Goal: Task Accomplishment & Management: Complete application form

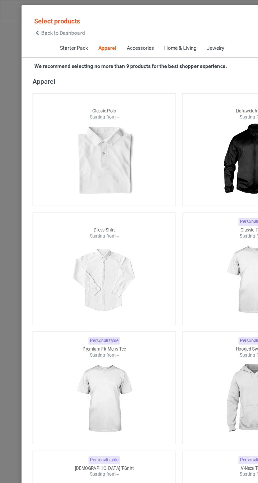
click at [27, 23] on icon at bounding box center [27, 24] width 4 height 4
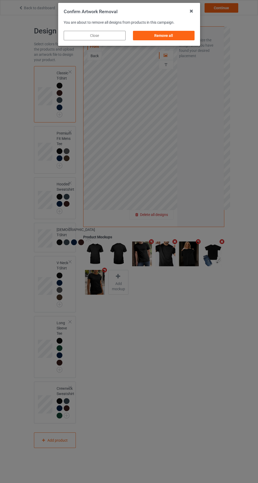
click at [181, 37] on div "Remove all" at bounding box center [164, 35] width 62 height 9
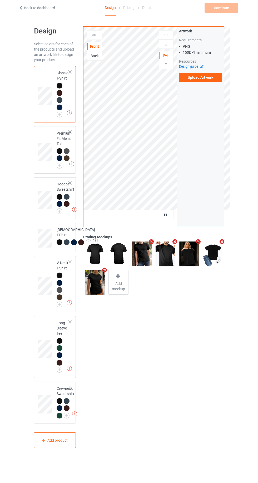
click at [218, 69] on div "Design guide" at bounding box center [200, 66] width 43 height 5
click at [215, 78] on label "Upload Artwork" at bounding box center [200, 77] width 43 height 9
click at [0, 0] on input "Upload Artwork" at bounding box center [0, 0] width 0 height 0
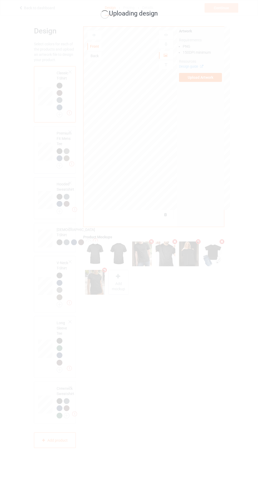
click at [176, 80] on div "Uploading design" at bounding box center [129, 241] width 258 height 483
click at [173, 94] on div "Uploading design" at bounding box center [129, 241] width 258 height 483
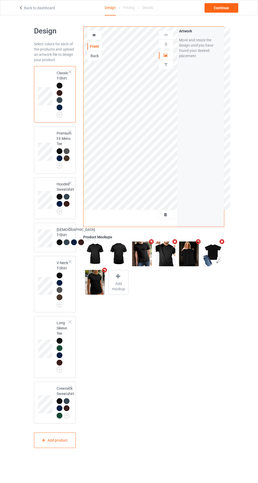
click at [54, 129] on td "Premium Fit Mens Tee" at bounding box center [64, 149] width 21 height 43
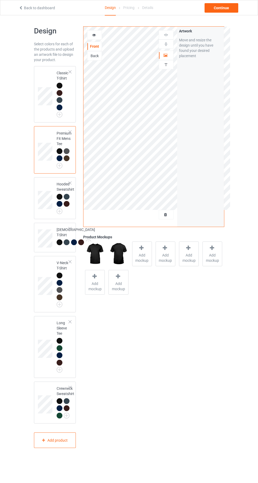
click at [0, 0] on img at bounding box center [0, 0] width 0 height 0
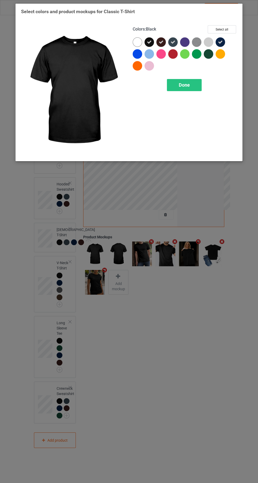
click at [197, 40] on img at bounding box center [196, 41] width 9 height 9
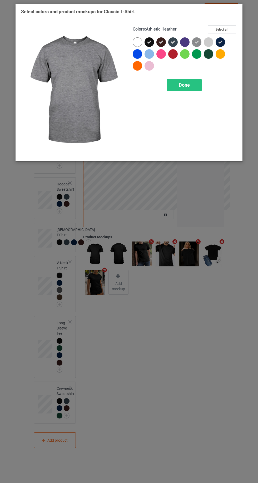
click at [182, 88] on div "Done" at bounding box center [184, 85] width 35 height 12
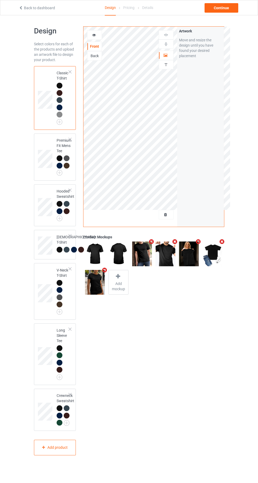
click at [59, 166] on div at bounding box center [60, 166] width 6 height 6
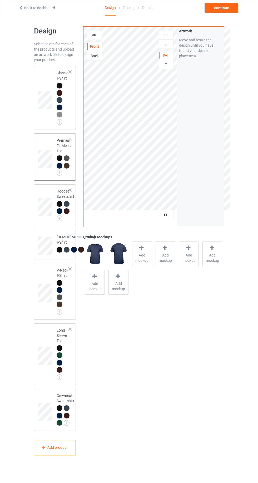
click at [0, 0] on img at bounding box center [0, 0] width 0 height 0
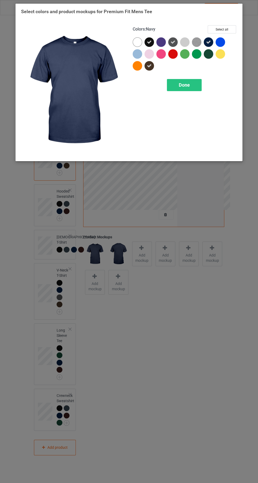
click at [163, 40] on div at bounding box center [161, 41] width 9 height 9
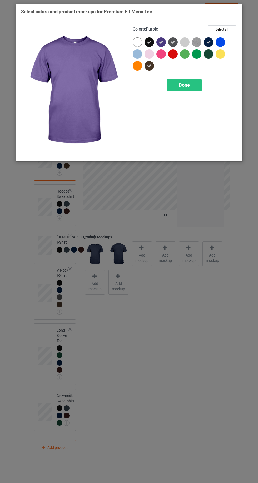
click at [184, 85] on span "Done" at bounding box center [184, 85] width 11 height 6
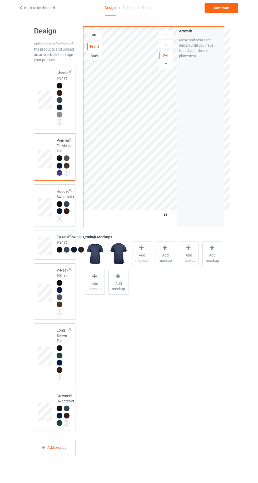
click at [0, 0] on img at bounding box center [0, 0] width 0 height 0
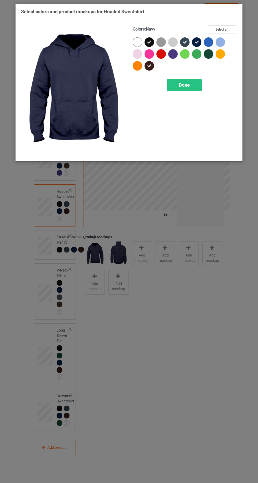
click at [161, 38] on div at bounding box center [161, 41] width 9 height 9
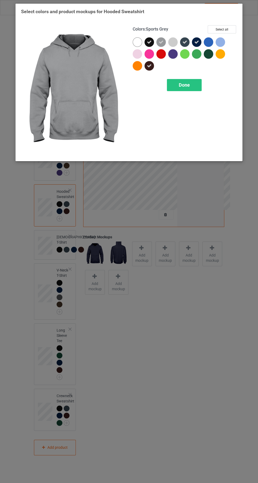
click at [186, 84] on span "Done" at bounding box center [184, 85] width 11 height 6
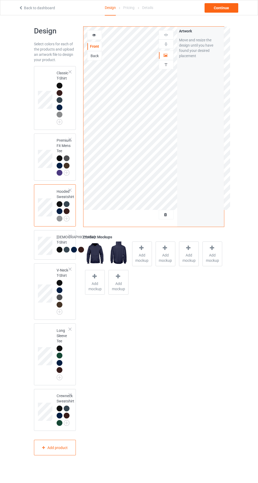
click at [62, 88] on div at bounding box center [60, 86] width 7 height 7
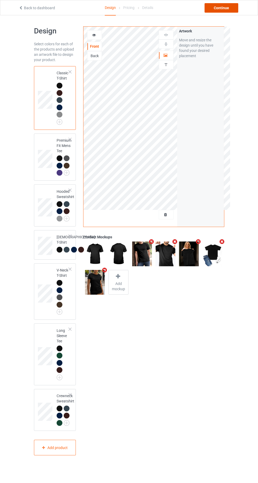
click at [224, 8] on div "Continue" at bounding box center [222, 7] width 34 height 9
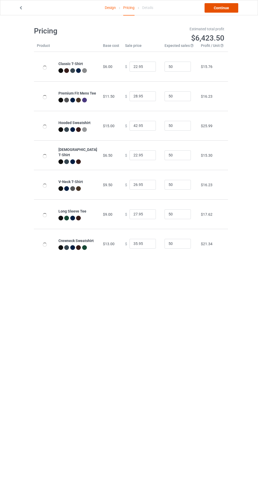
click at [224, 9] on link "Continue" at bounding box center [222, 7] width 34 height 9
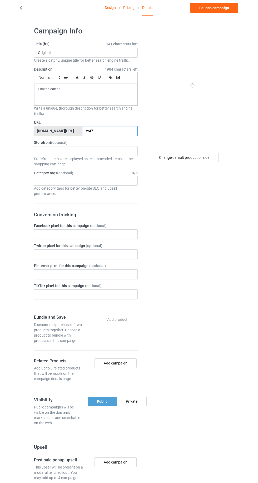
click at [112, 131] on input "w47" at bounding box center [110, 131] width 56 height 10
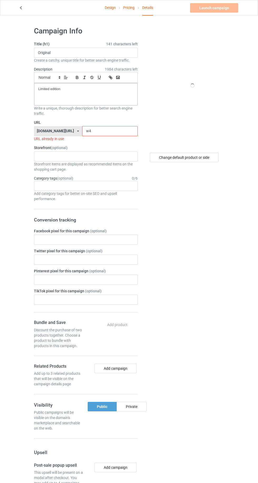
type input "w"
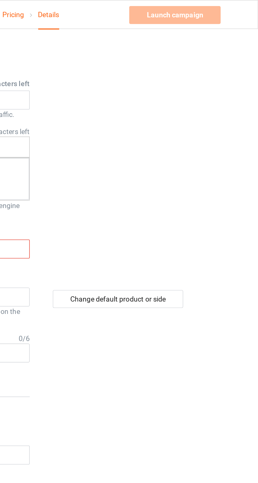
type input "897"
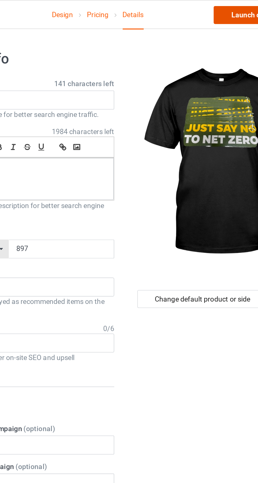
click at [202, 7] on link "Launch campaign" at bounding box center [214, 7] width 48 height 9
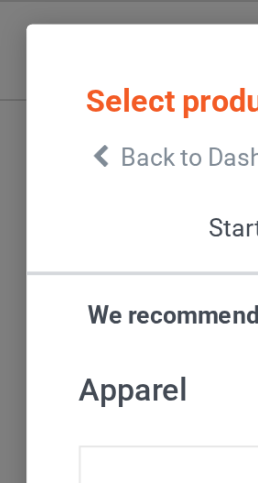
click at [28, 25] on icon at bounding box center [27, 24] width 4 height 4
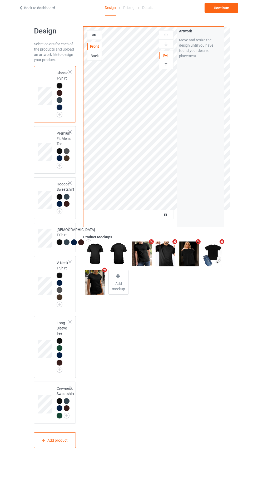
click at [166, 217] on div at bounding box center [166, 214] width 14 height 5
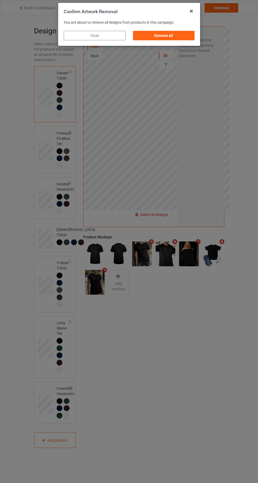
click at [176, 37] on div "Remove all" at bounding box center [164, 35] width 62 height 9
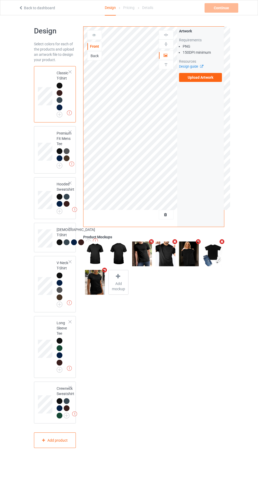
click at [211, 80] on label "Upload Artwork" at bounding box center [200, 77] width 43 height 9
click at [0, 0] on input "Upload Artwork" at bounding box center [0, 0] width 0 height 0
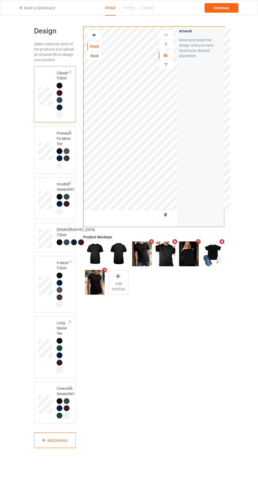
click at [169, 50] on div "Artwork Personalized text" at bounding box center [166, 50] width 15 height 41
click at [226, 6] on div "Continue" at bounding box center [222, 7] width 34 height 9
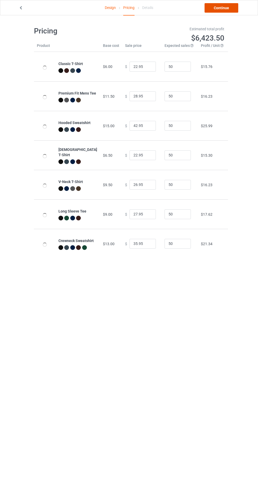
click at [223, 8] on link "Continue" at bounding box center [222, 7] width 34 height 9
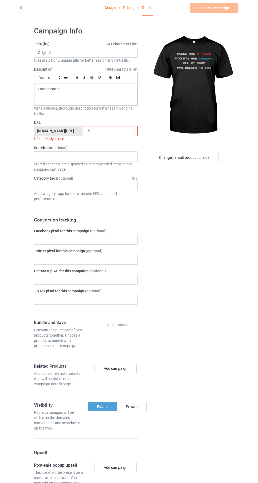
click at [91, 129] on input "19" at bounding box center [110, 131] width 56 height 10
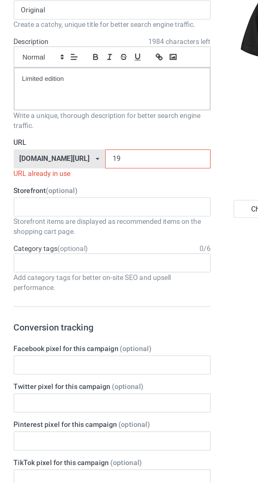
type input "19v"
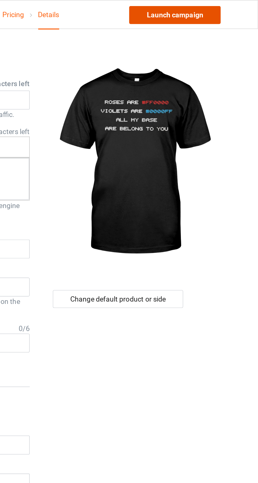
click at [220, 11] on link "Launch campaign" at bounding box center [214, 7] width 48 height 9
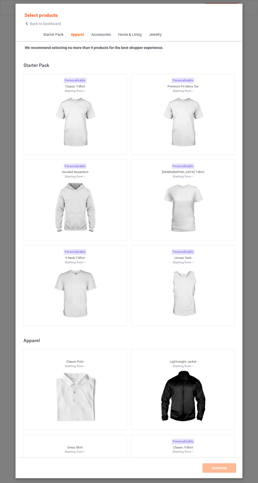
scroll to position [282, 0]
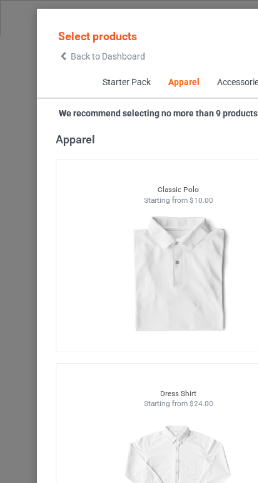
click at [31, 25] on span "Back to Dashboard" at bounding box center [45, 24] width 31 height 4
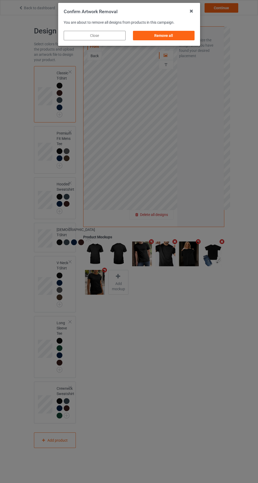
click at [174, 32] on div "Remove all" at bounding box center [164, 35] width 62 height 9
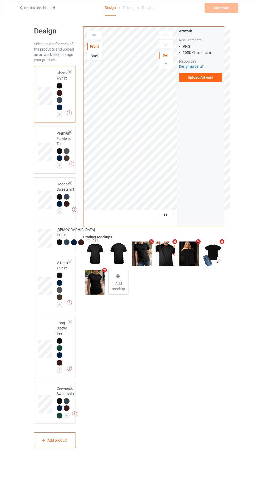
click at [208, 79] on label "Upload Artwork" at bounding box center [200, 77] width 43 height 9
click at [0, 0] on input "Upload Artwork" at bounding box center [0, 0] width 0 height 0
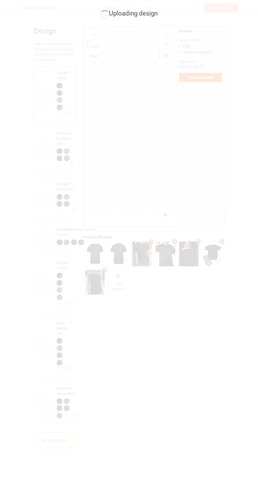
click at [178, 351] on div "Uploading design" at bounding box center [129, 241] width 258 height 483
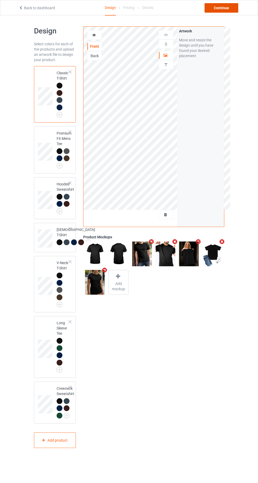
click at [227, 10] on div "Continue" at bounding box center [222, 7] width 34 height 9
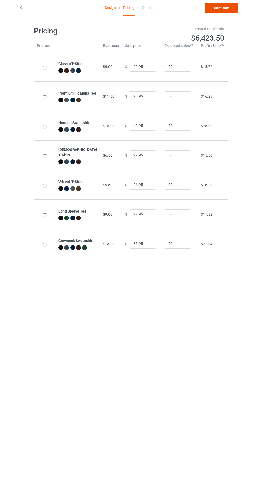
click at [229, 12] on link "Continue" at bounding box center [222, 7] width 34 height 9
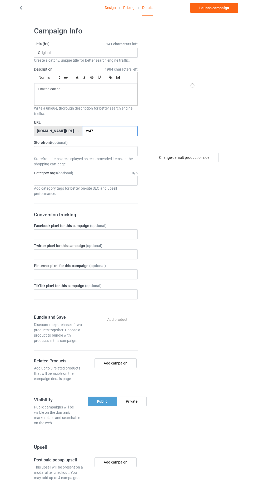
click at [93, 131] on input "w47" at bounding box center [110, 131] width 56 height 10
type input "w"
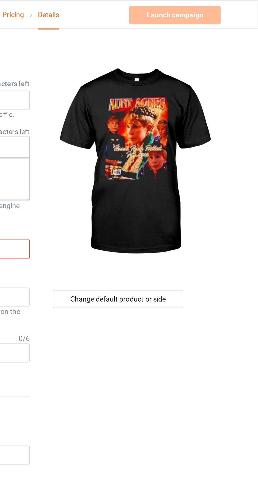
type input "489"
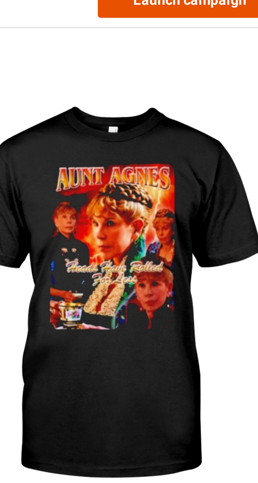
click at [222, 11] on link "Launch campaign" at bounding box center [214, 7] width 48 height 9
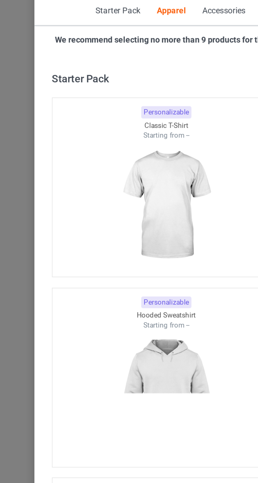
scroll to position [282, 0]
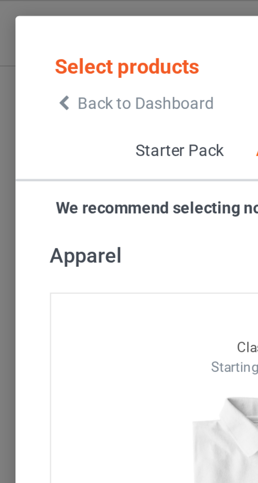
click at [26, 25] on icon at bounding box center [27, 24] width 4 height 4
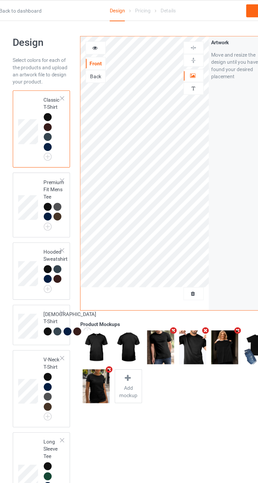
click at [178, 219] on div "Artwork Move and resize the design until you have found your desired placement" at bounding box center [200, 127] width 47 height 200
click at [171, 217] on div at bounding box center [166, 214] width 14 height 5
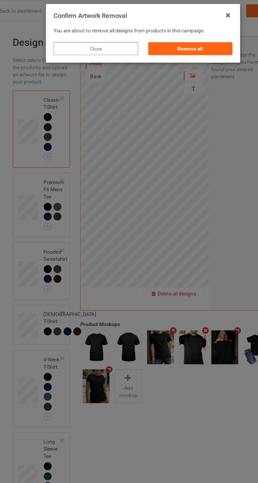
click at [187, 33] on div "Remove all" at bounding box center [164, 35] width 62 height 9
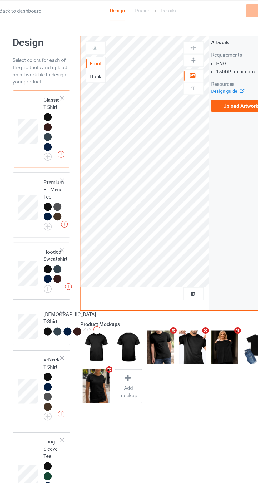
click at [202, 66] on icon at bounding box center [201, 65] width 4 height 3
click at [200, 80] on label "Upload Artwork" at bounding box center [200, 77] width 43 height 9
click at [0, 0] on input "Upload Artwork" at bounding box center [0, 0] width 0 height 0
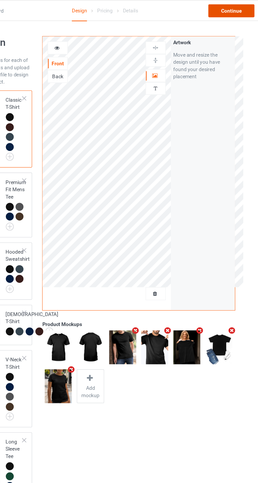
click at [228, 7] on div "Continue" at bounding box center [222, 7] width 34 height 9
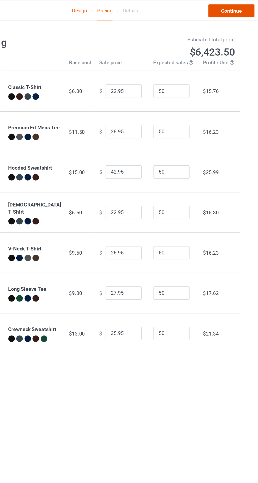
click at [229, 11] on link "Continue" at bounding box center [222, 7] width 34 height 9
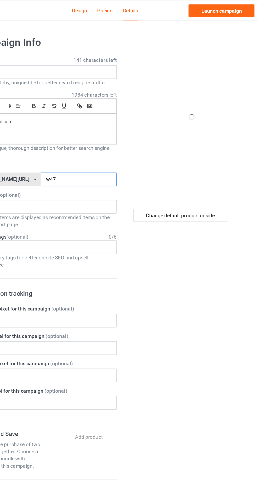
click at [115, 131] on input "w47" at bounding box center [110, 131] width 56 height 10
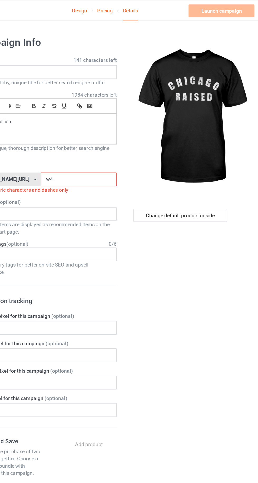
type input "w"
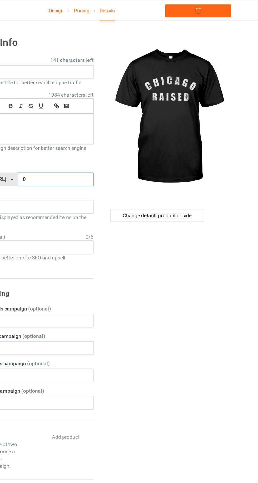
type input "04"
click at [216, 8] on link "Launch campaign" at bounding box center [214, 7] width 48 height 9
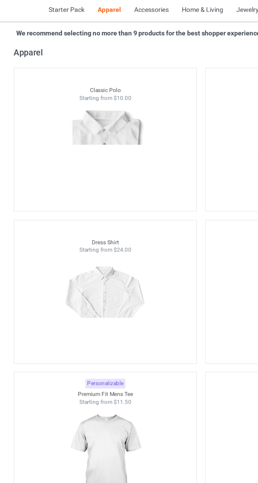
scroll to position [283, 0]
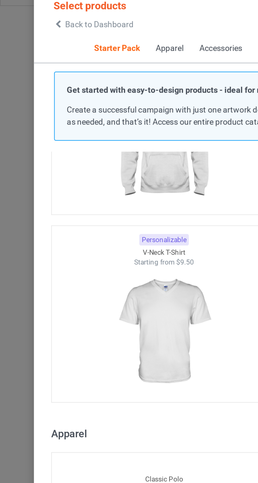
scroll to position [146, 0]
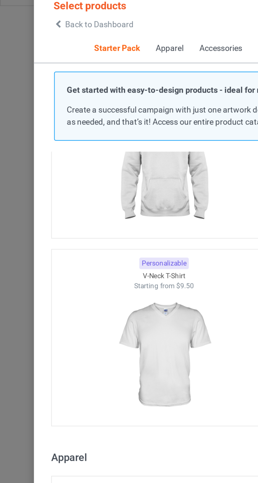
click at [31, 24] on span "Back to Dashboard" at bounding box center [45, 24] width 31 height 4
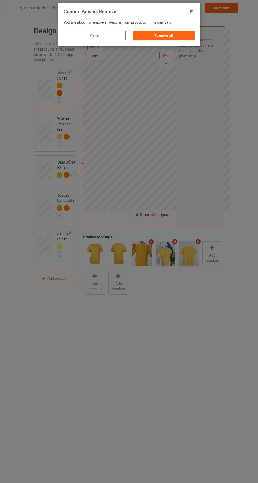
click at [175, 40] on div "Remove all" at bounding box center [164, 35] width 62 height 9
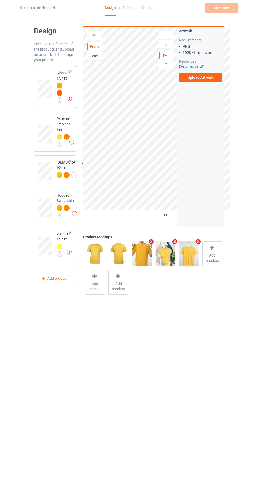
click at [216, 79] on label "Upload Artwork" at bounding box center [200, 77] width 43 height 9
click at [0, 0] on input "Upload Artwork" at bounding box center [0, 0] width 0 height 0
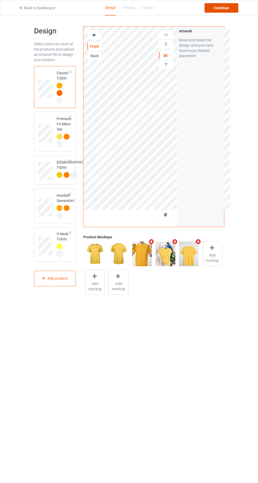
click at [225, 6] on div "Continue" at bounding box center [222, 7] width 34 height 9
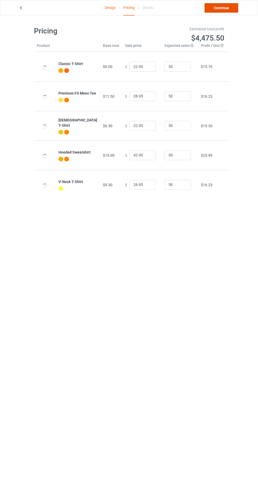
click at [228, 3] on link "Continue" at bounding box center [222, 7] width 34 height 9
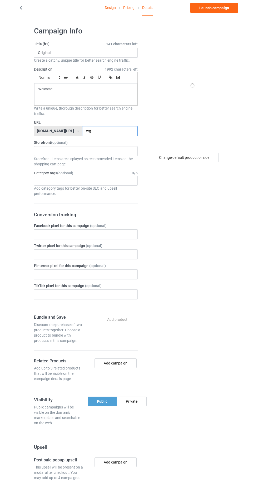
click at [103, 130] on input "wg" at bounding box center [110, 131] width 56 height 10
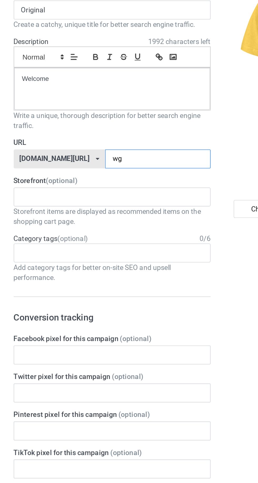
type input "wgm"
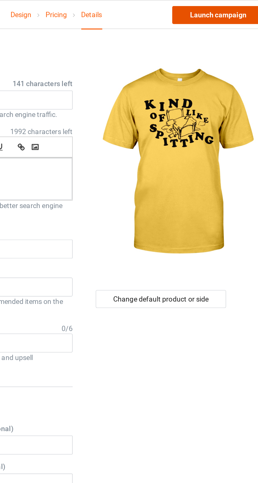
click at [221, 8] on link "Launch campaign" at bounding box center [214, 7] width 48 height 9
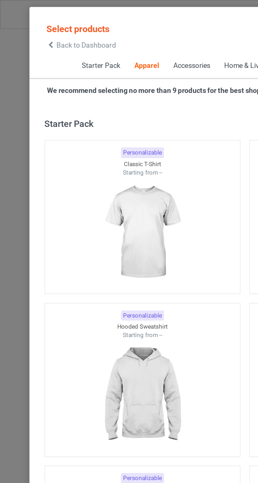
scroll to position [282, 0]
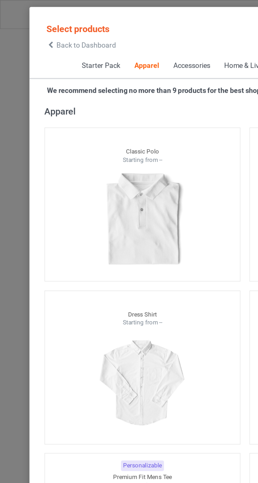
click at [30, 26] on span "Back to Dashboard" at bounding box center [45, 24] width 31 height 4
